Goal: Information Seeking & Learning: Learn about a topic

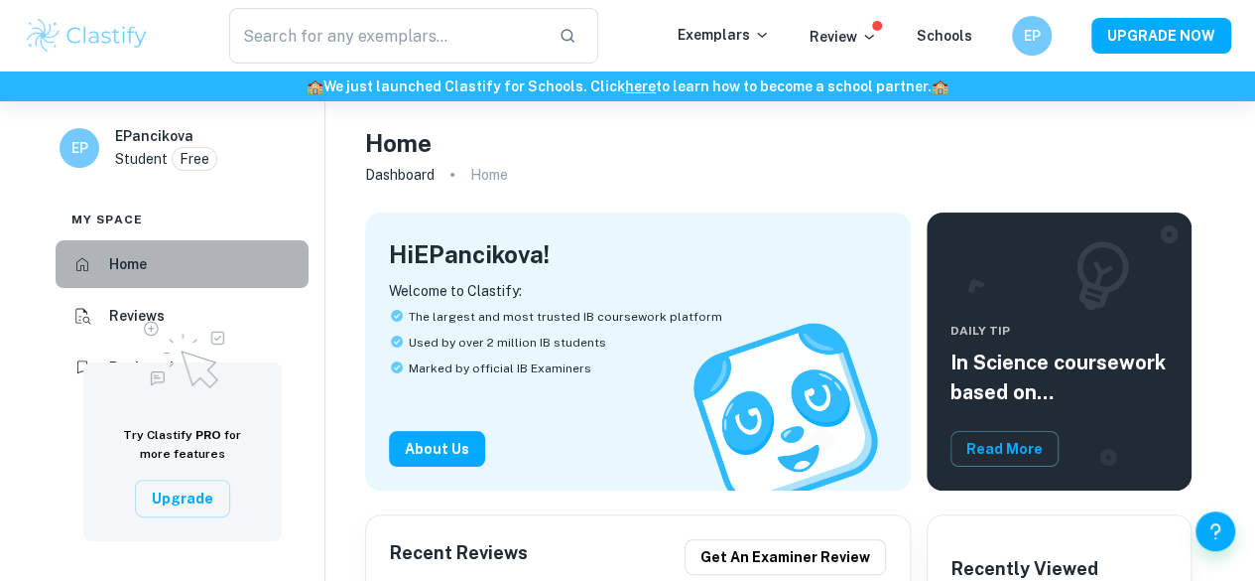
click at [154, 277] on li "Home" at bounding box center [182, 264] width 253 height 48
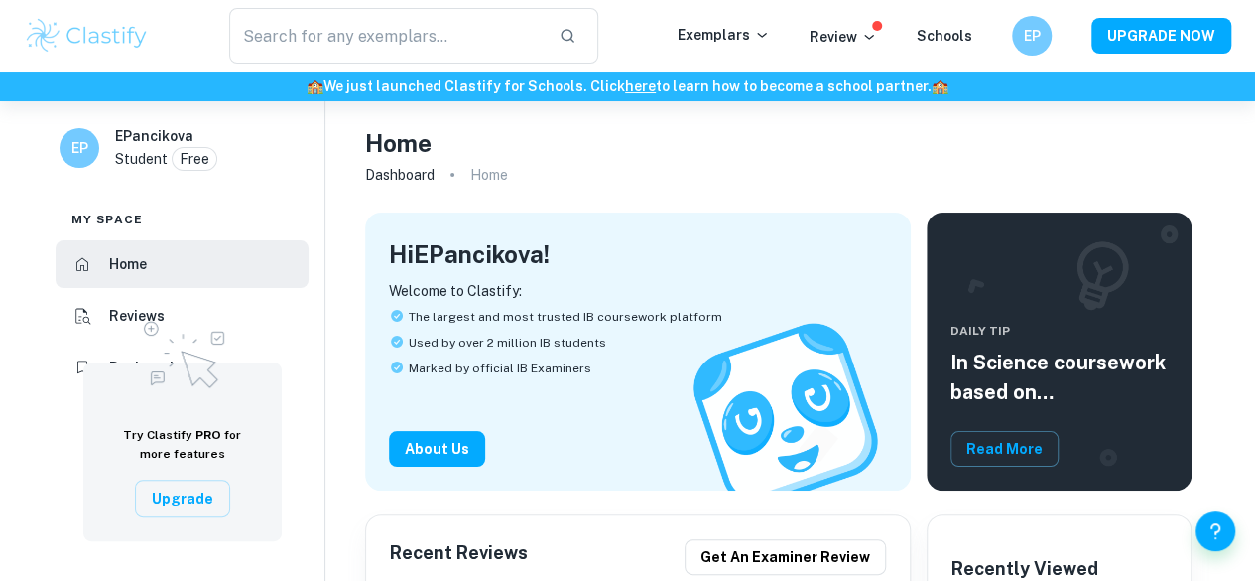
click at [97, 21] on img at bounding box center [87, 36] width 126 height 40
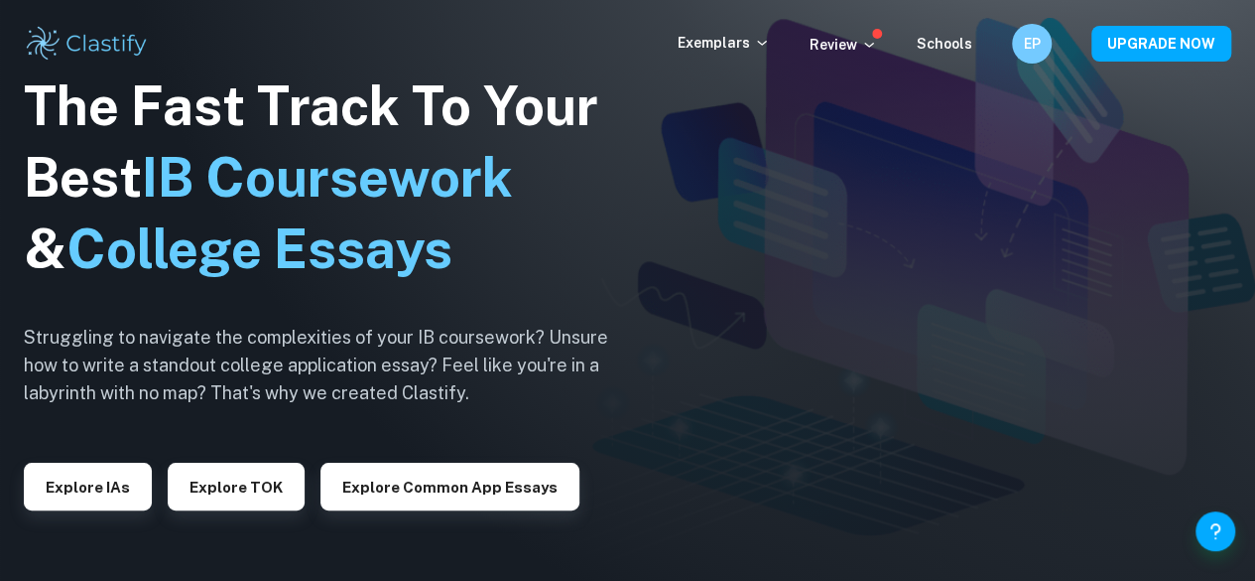
click at [123, 487] on button "Explore IAs" at bounding box center [88, 486] width 128 height 48
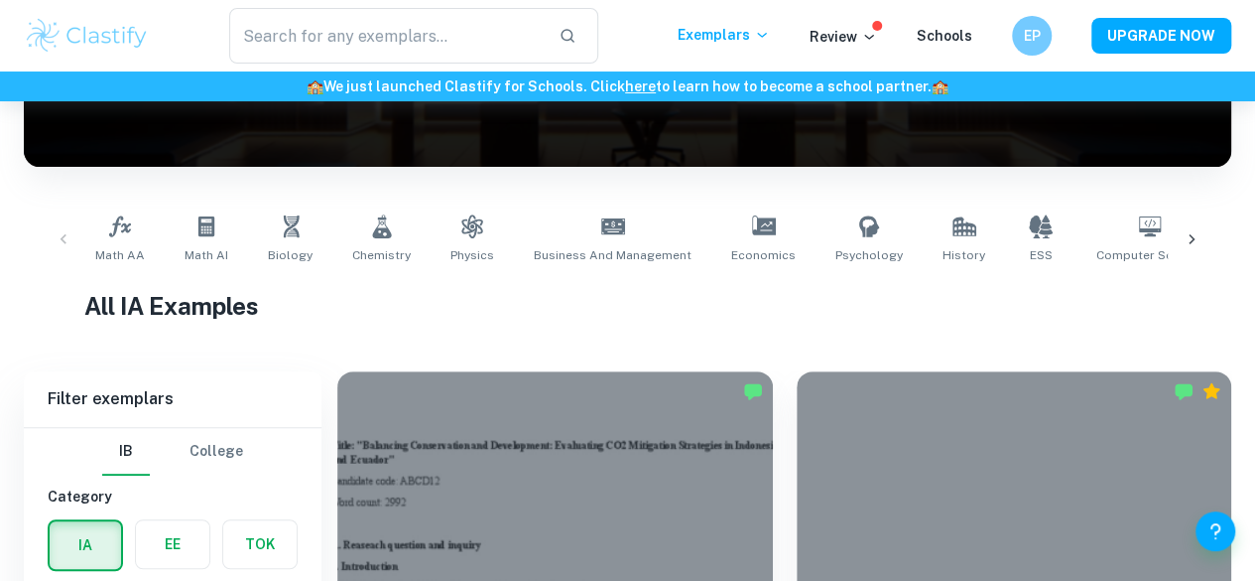
scroll to position [397, 0]
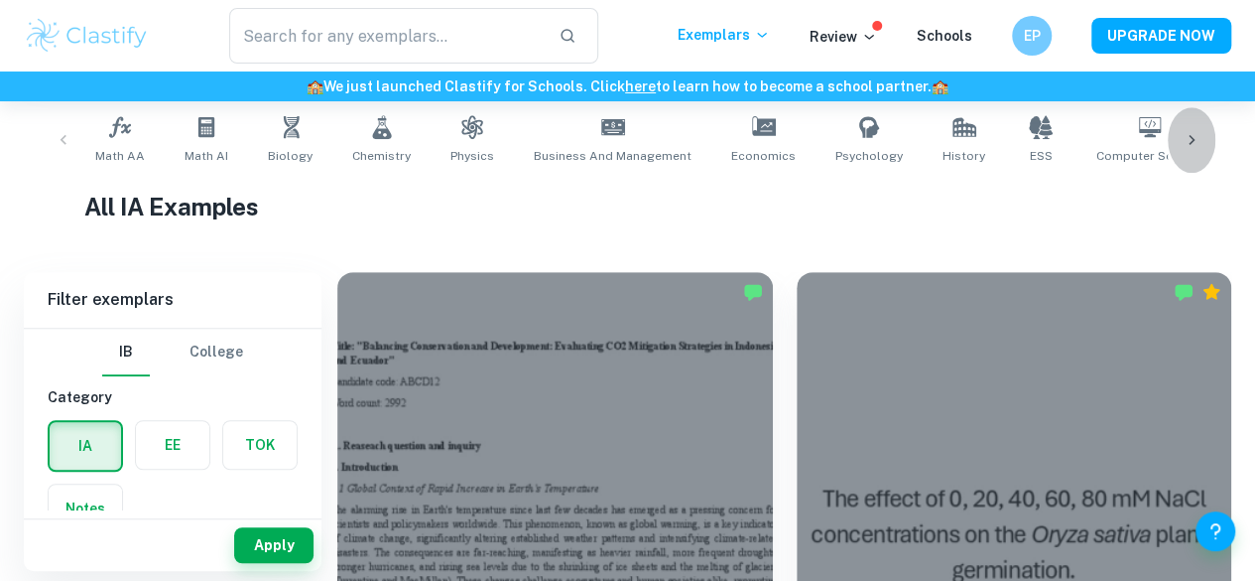
click at [1183, 143] on icon at bounding box center [1192, 140] width 20 height 20
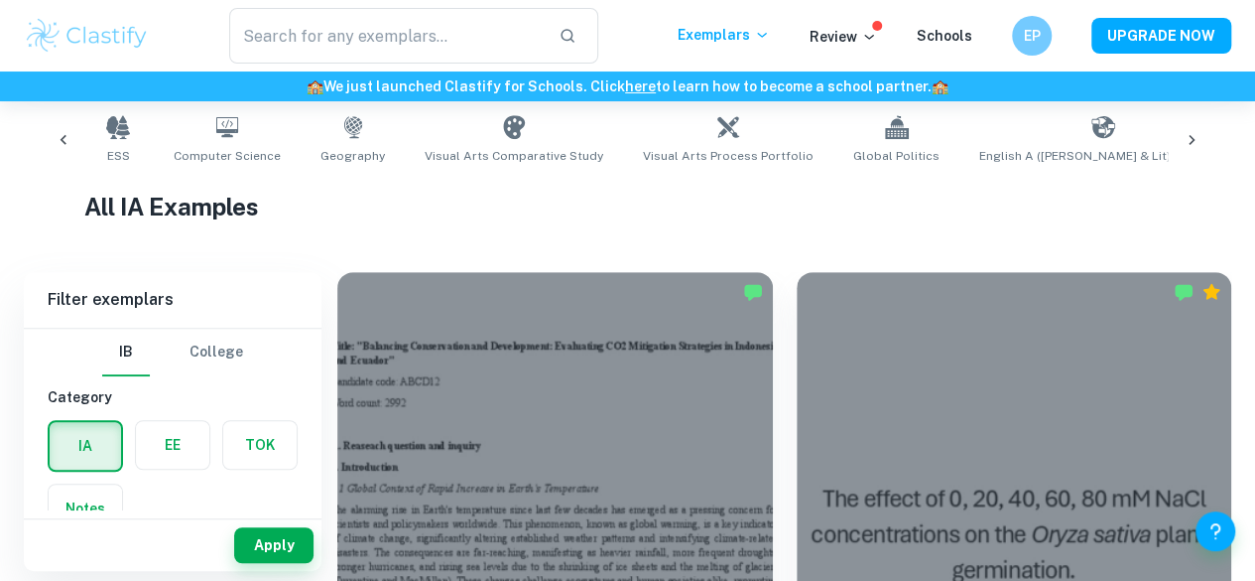
scroll to position [0, 931]
click at [877, 136] on icon at bounding box center [889, 127] width 24 height 24
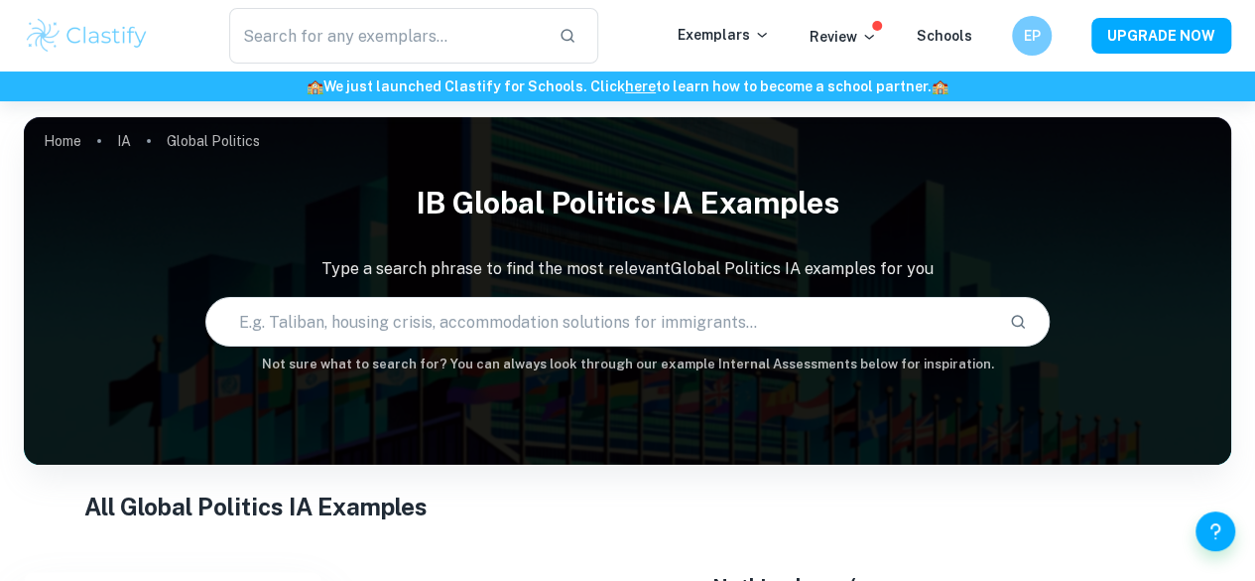
scroll to position [288, 0]
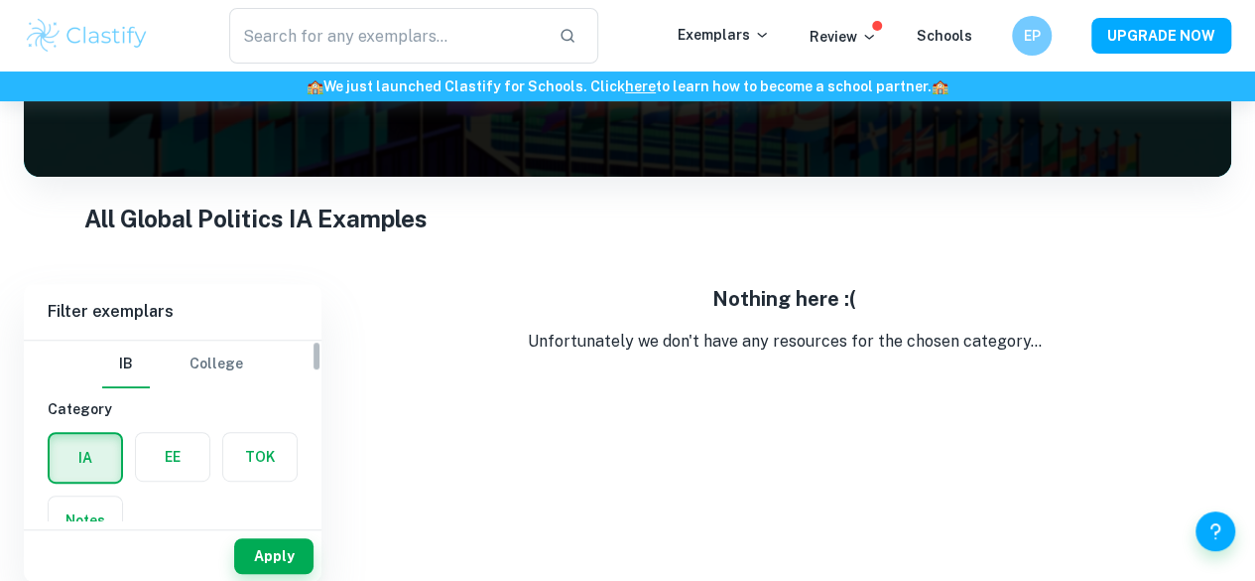
click at [156, 450] on label "button" at bounding box center [172, 457] width 73 height 48
click at [0, 0] on input "radio" at bounding box center [0, 0] width 0 height 0
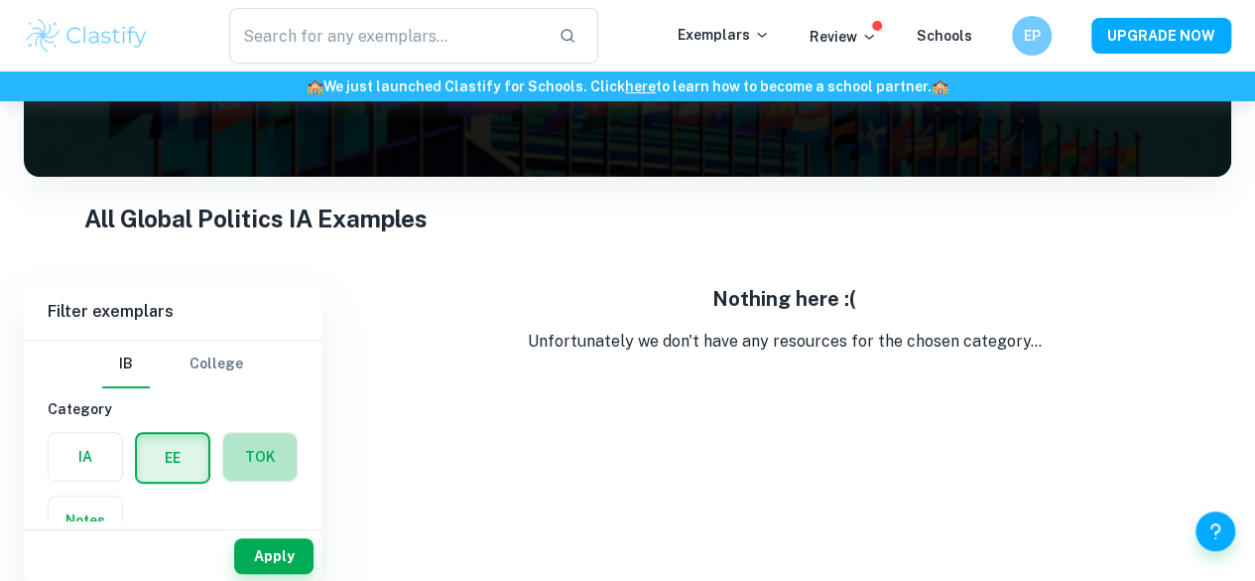
click at [289, 452] on label "button" at bounding box center [259, 457] width 73 height 48
click at [0, 0] on input "radio" at bounding box center [0, 0] width 0 height 0
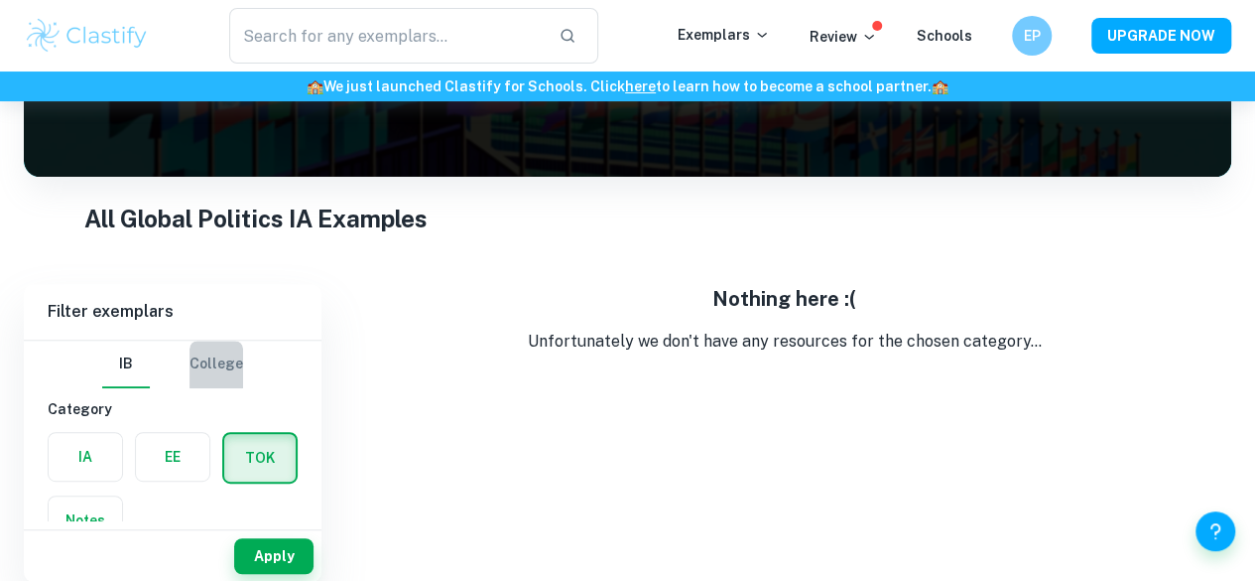
click at [214, 354] on button "College" at bounding box center [217, 364] width 54 height 48
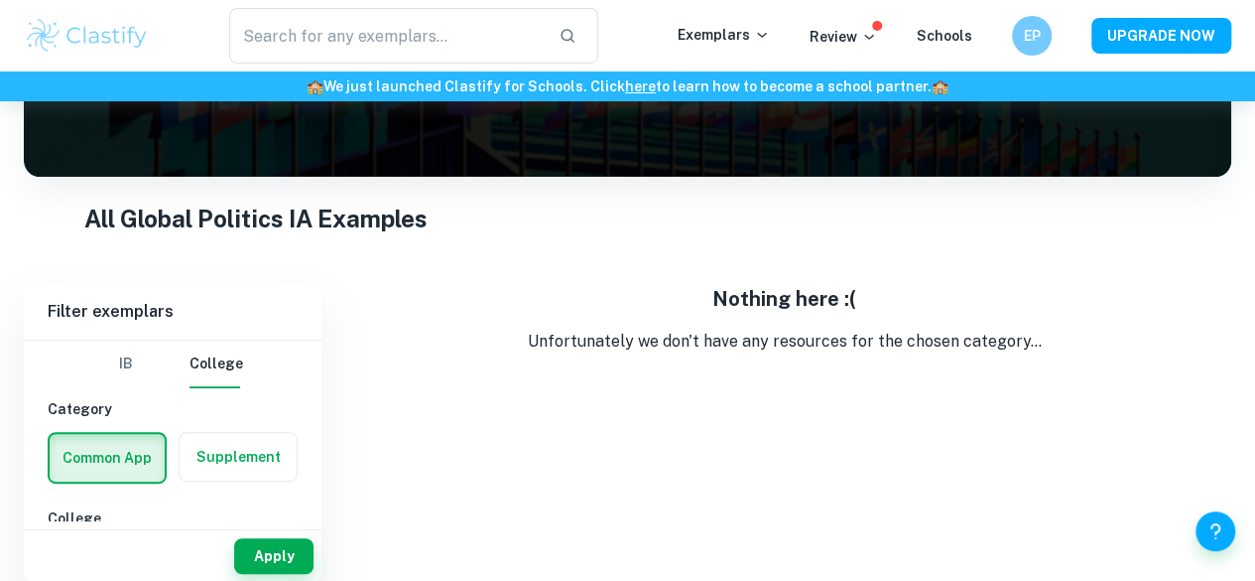
click at [133, 370] on button "IB" at bounding box center [126, 364] width 48 height 48
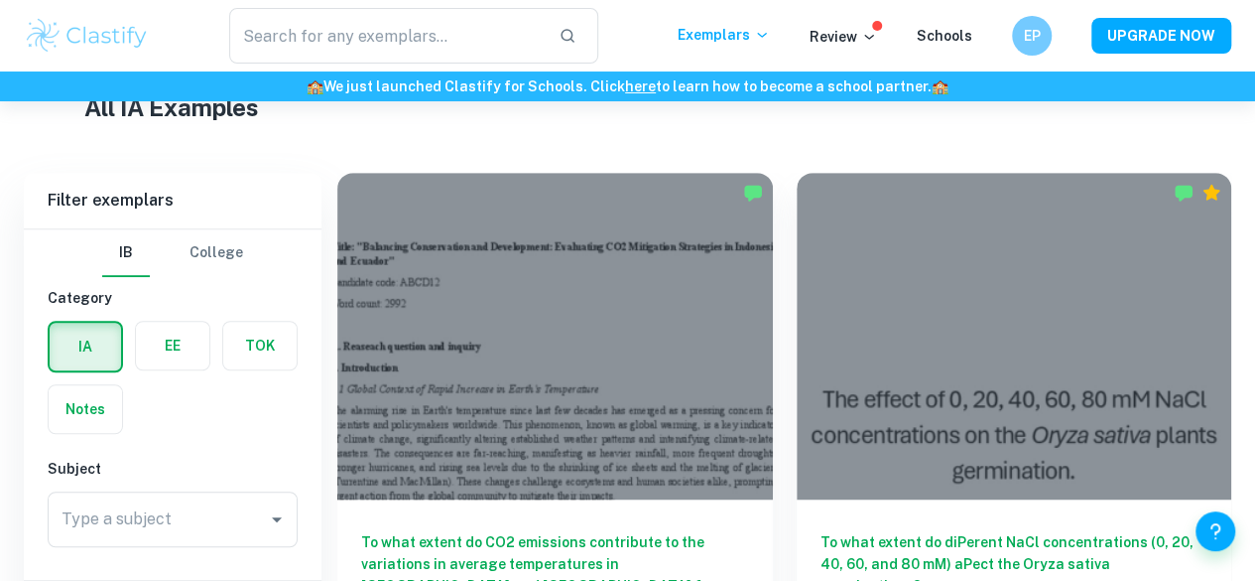
scroll to position [198, 0]
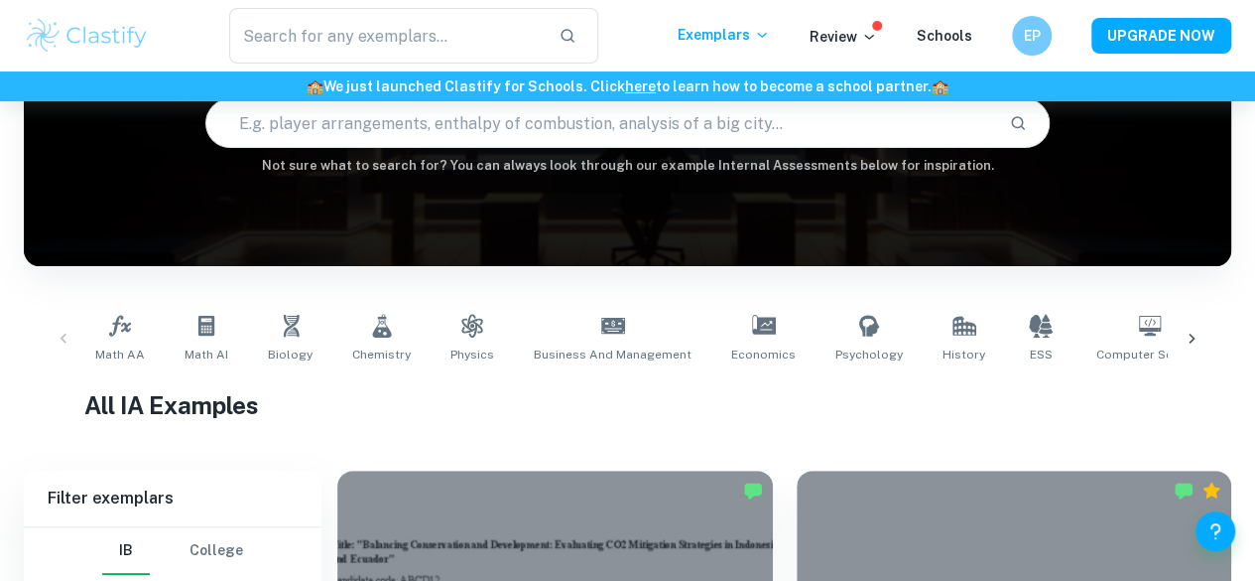
click at [936, 342] on link "History" at bounding box center [964, 338] width 59 height 65
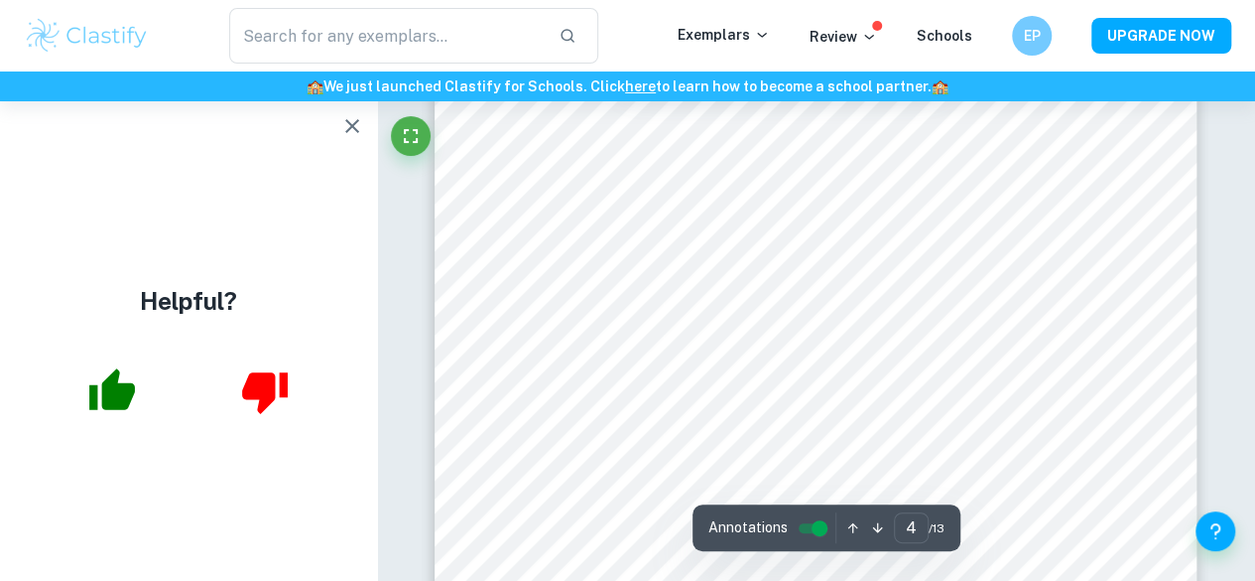
scroll to position [3572, 0]
type input "5"
